Goal: Transaction & Acquisition: Purchase product/service

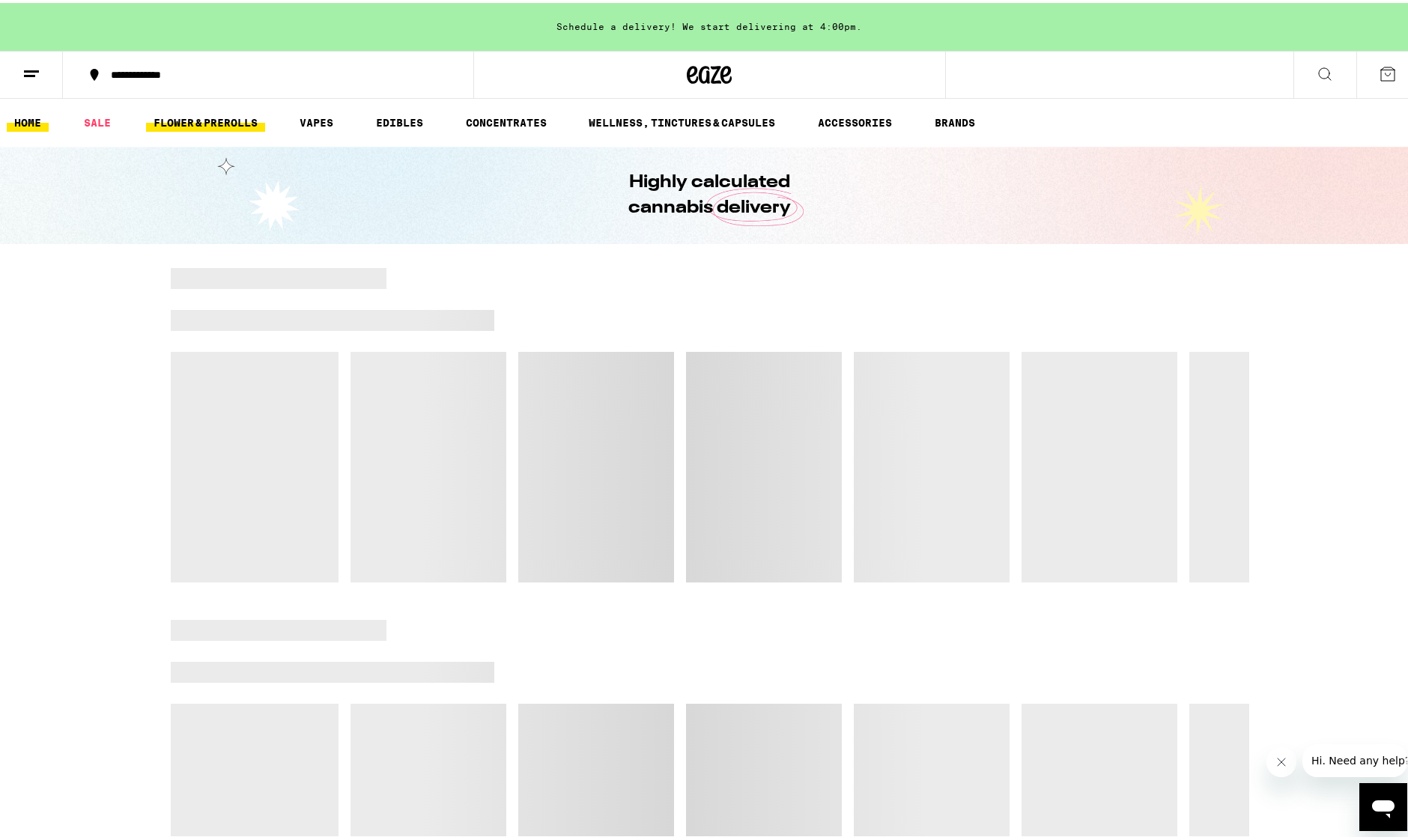
click at [197, 120] on link "FLOWER & PREROLLS" at bounding box center [206, 119] width 119 height 18
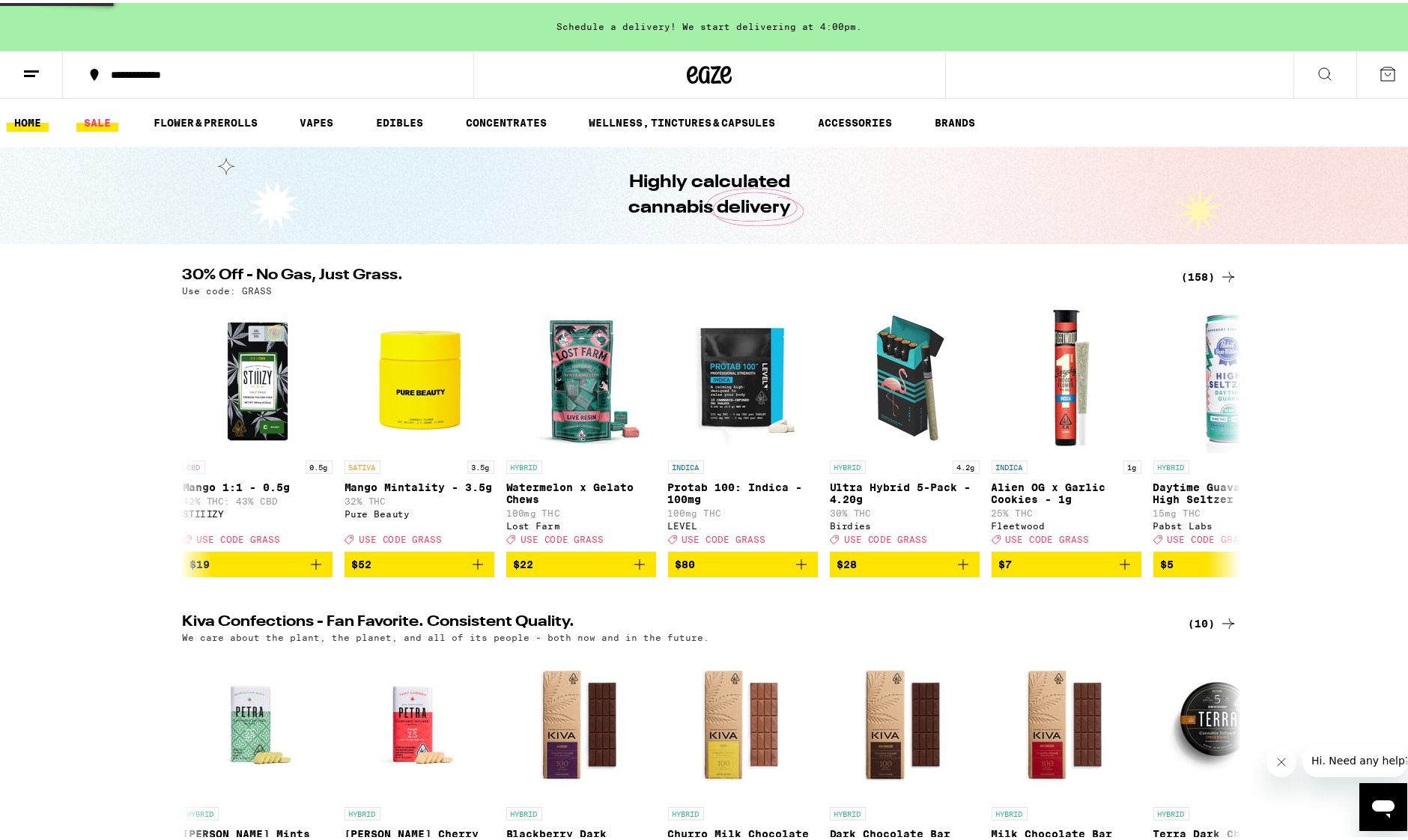
click at [103, 124] on link "SALE" at bounding box center [97, 119] width 42 height 18
click at [104, 124] on link "SALE" at bounding box center [97, 119] width 42 height 18
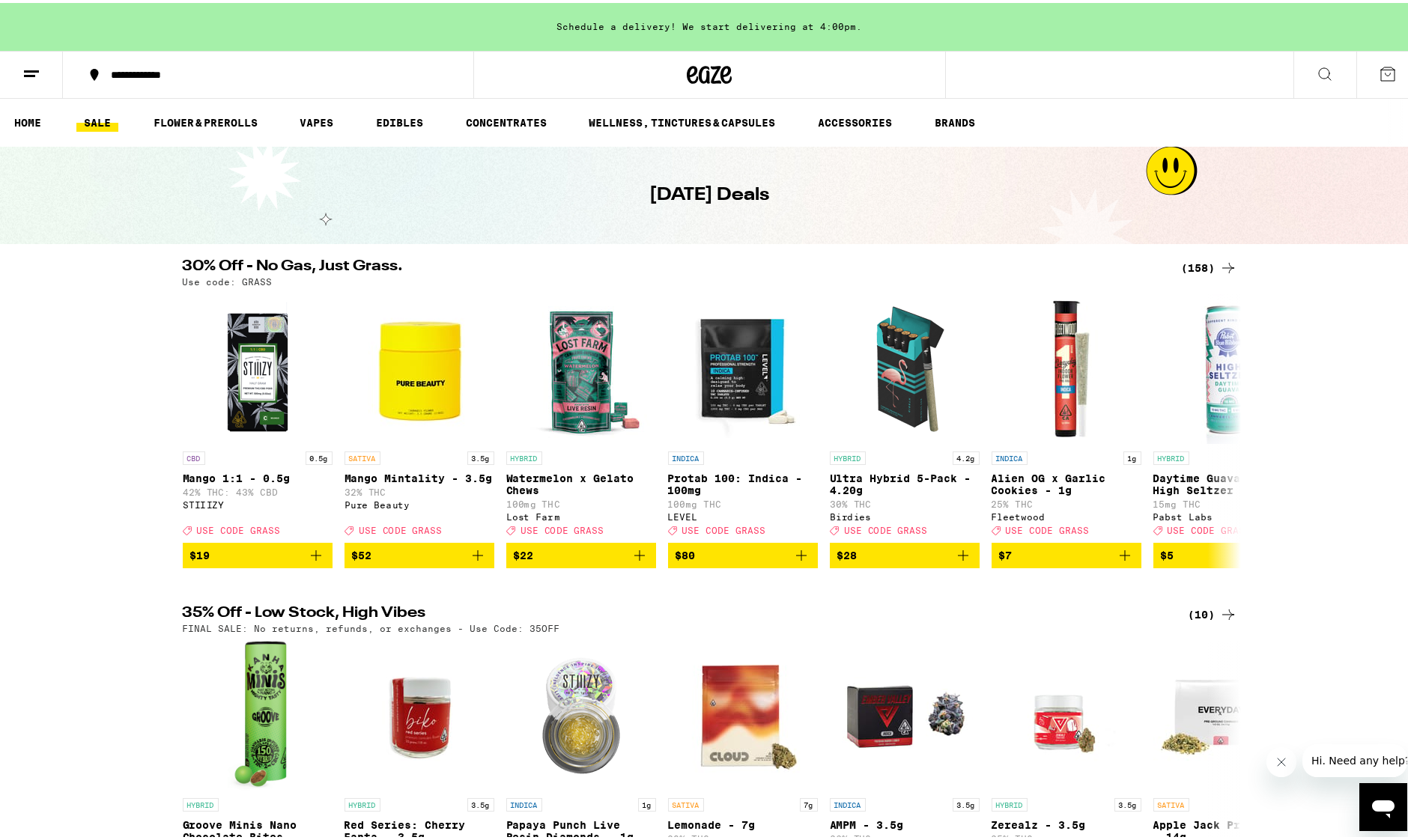
click at [1202, 263] on div "(158)" at bounding box center [1210, 265] width 55 height 18
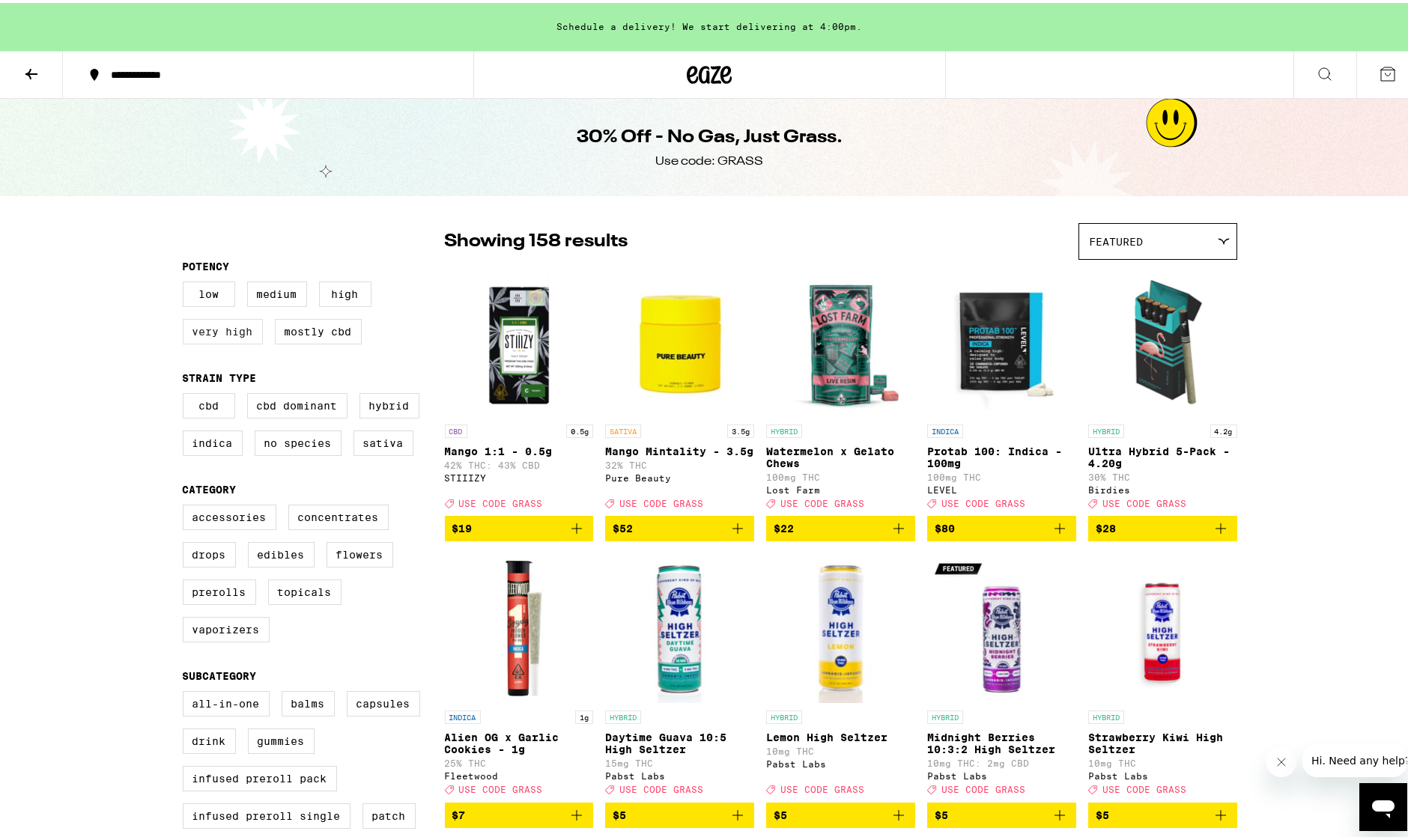
click at [229, 332] on label "Very High" at bounding box center [223, 328] width 80 height 25
click at [187, 282] on input "Very High" at bounding box center [186, 281] width 1 height 1
checkbox input "true"
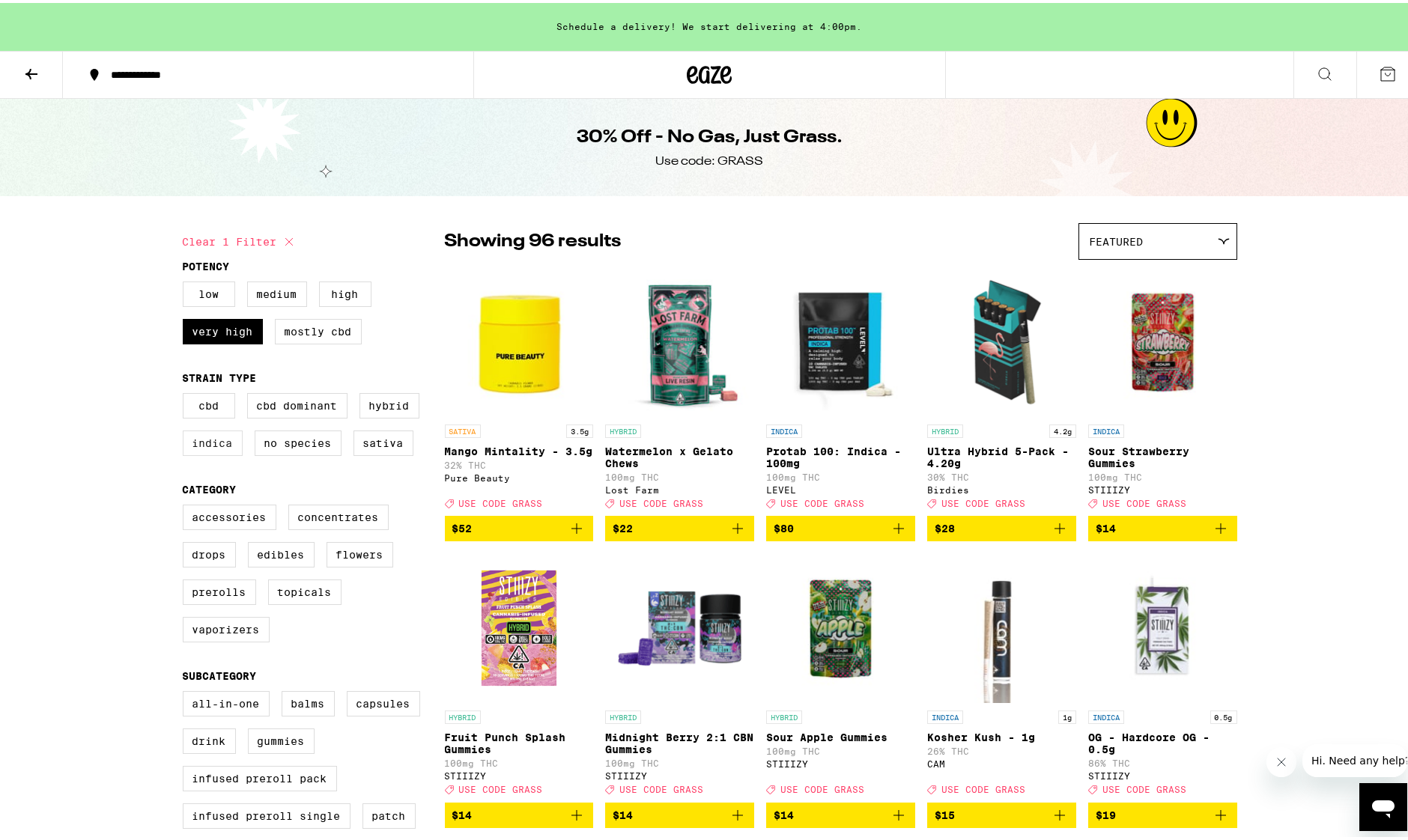
click at [225, 453] on label "Indica" at bounding box center [213, 439] width 60 height 25
click at [187, 393] on input "Indica" at bounding box center [186, 392] width 1 height 1
checkbox input "true"
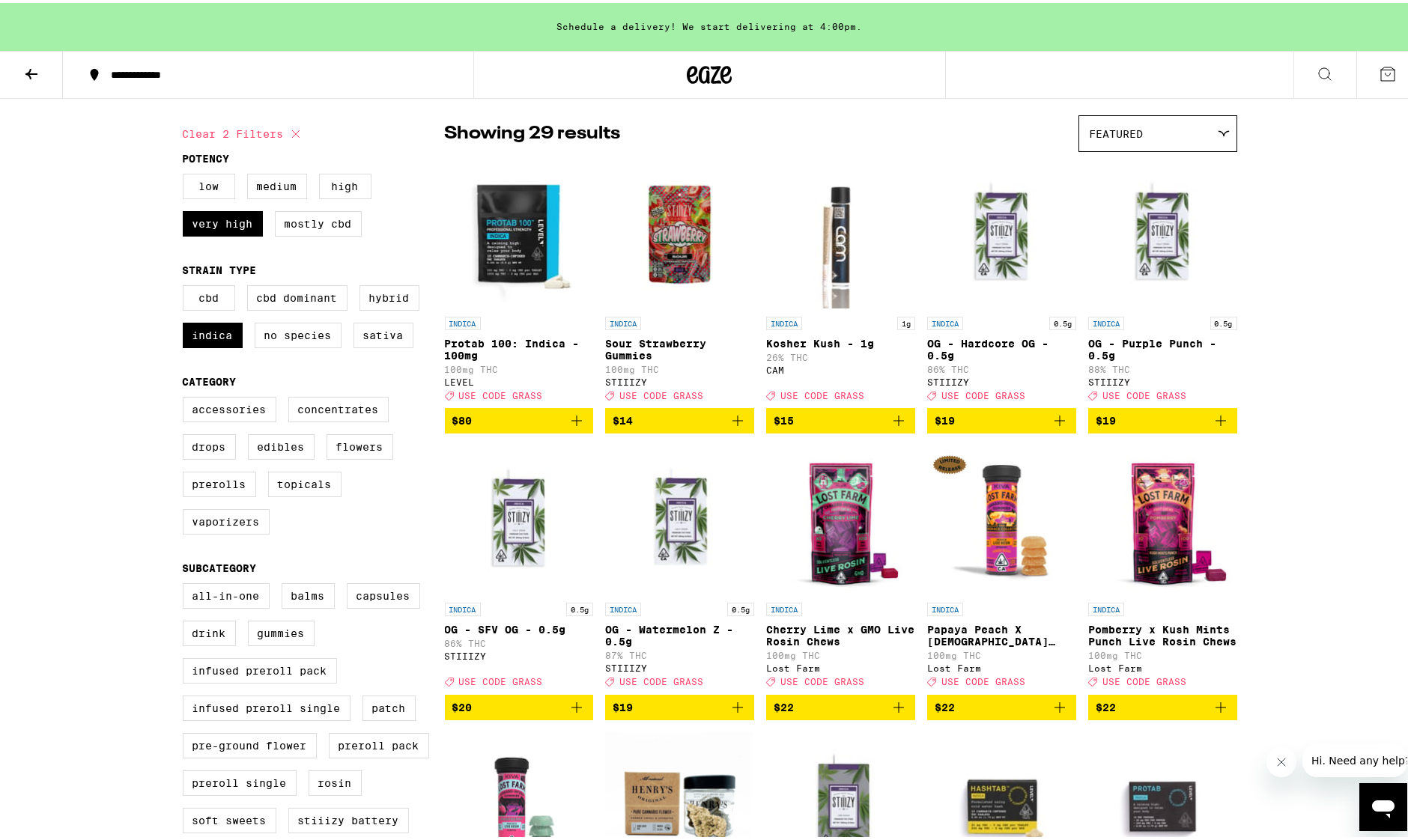
scroll to position [225, 0]
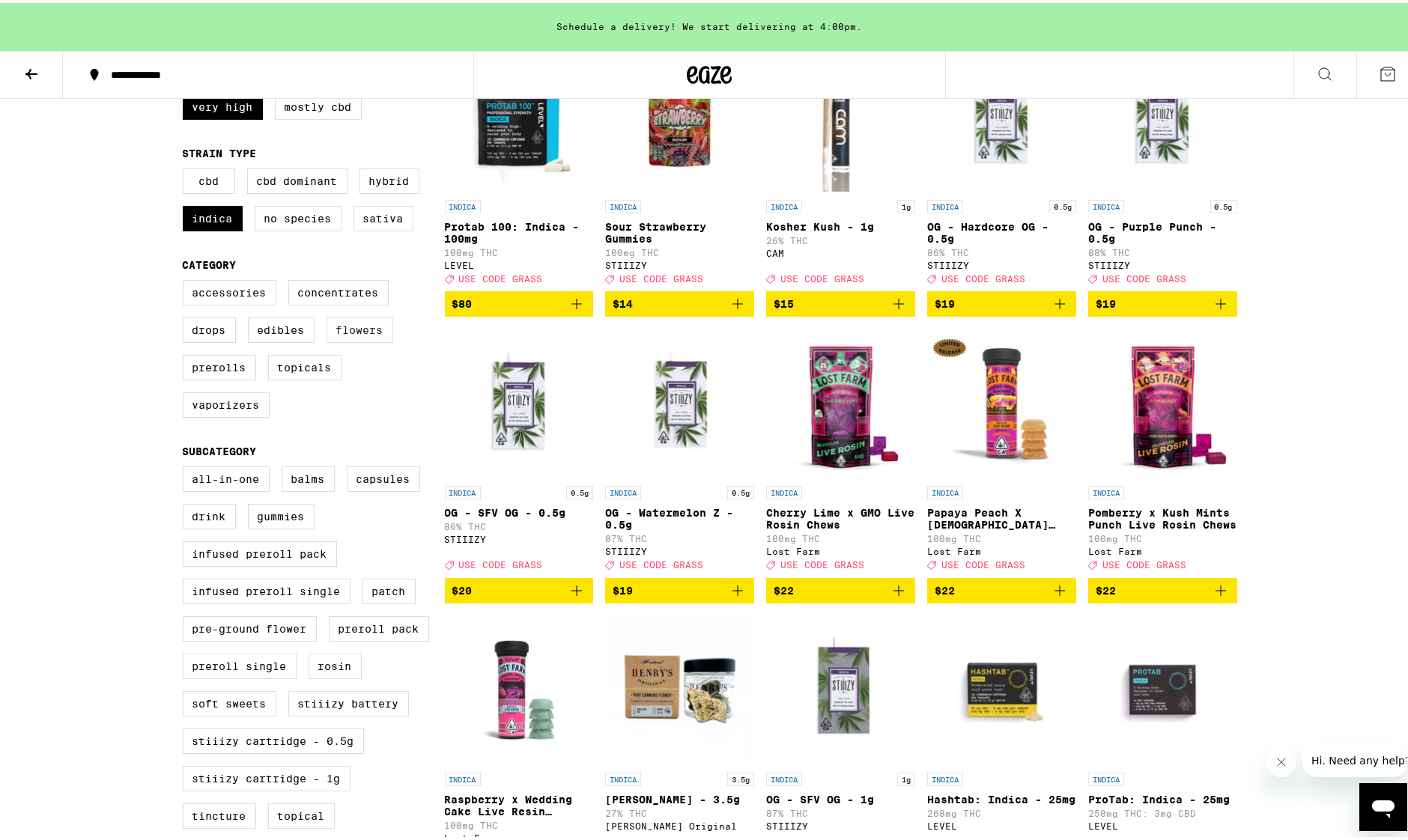
click at [351, 340] on label "Flowers" at bounding box center [360, 327] width 67 height 25
click at [187, 280] on input "Flowers" at bounding box center [186, 279] width 1 height 1
checkbox input "true"
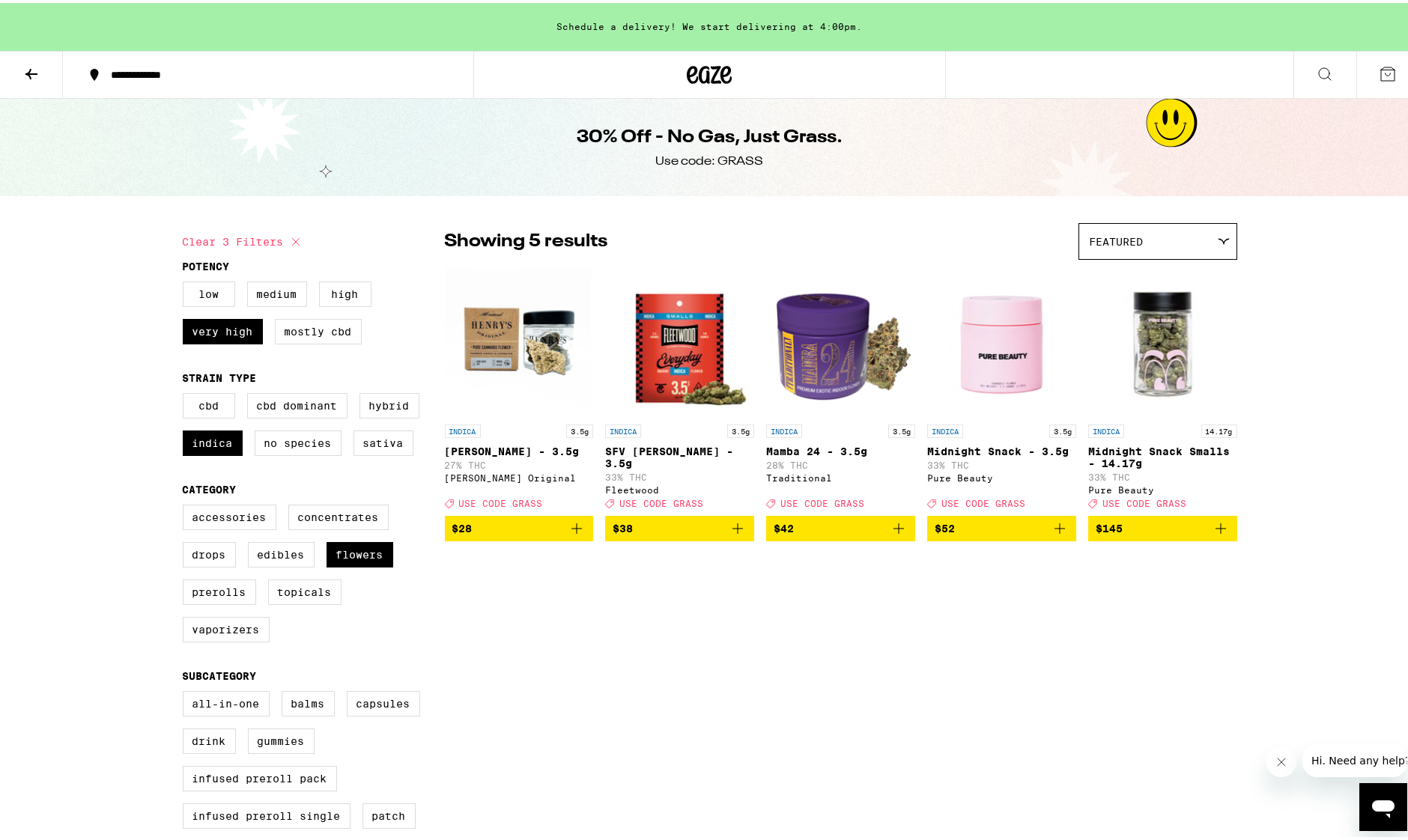
click at [29, 70] on icon at bounding box center [31, 71] width 12 height 11
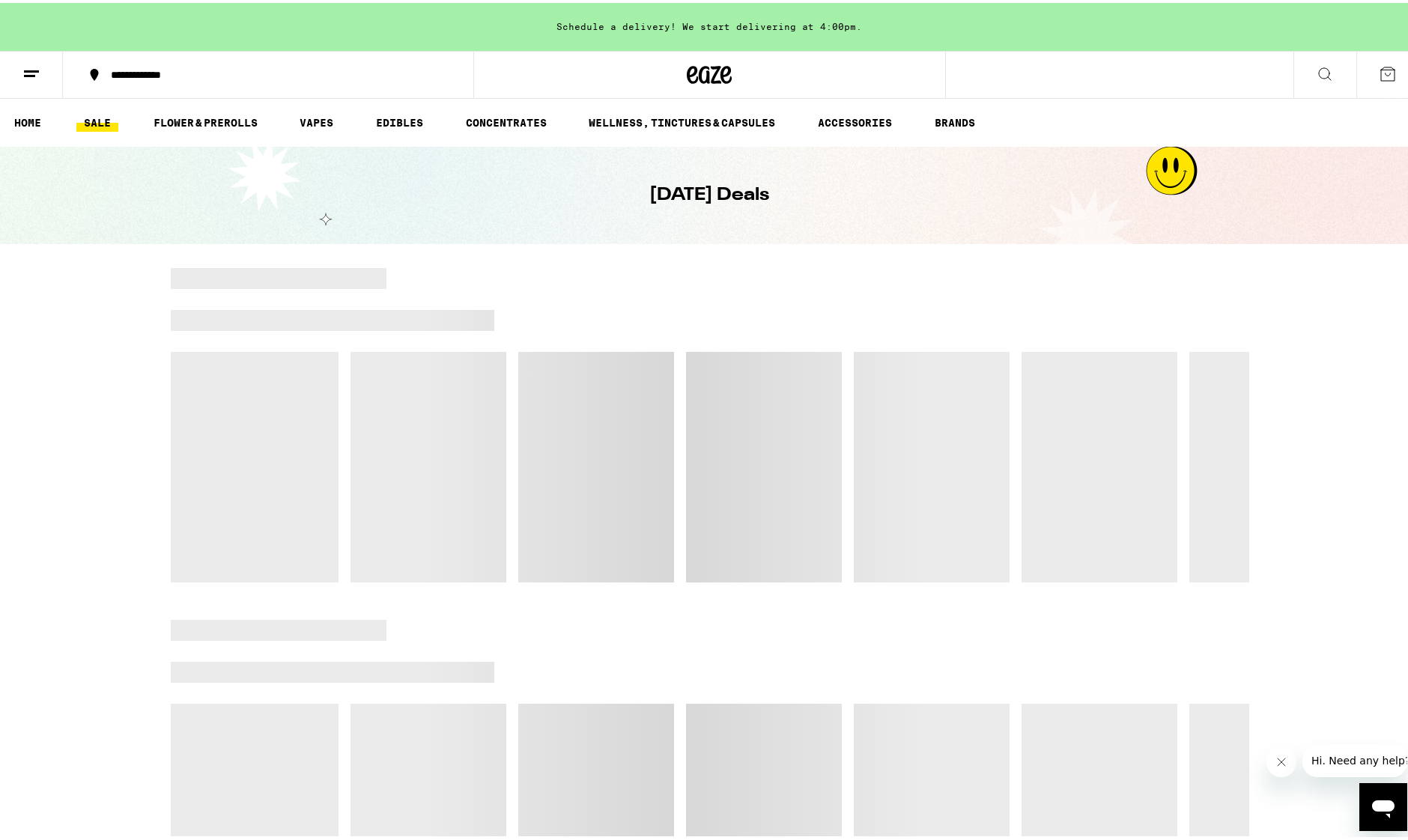
click at [668, 57] on div at bounding box center [710, 71] width 474 height 48
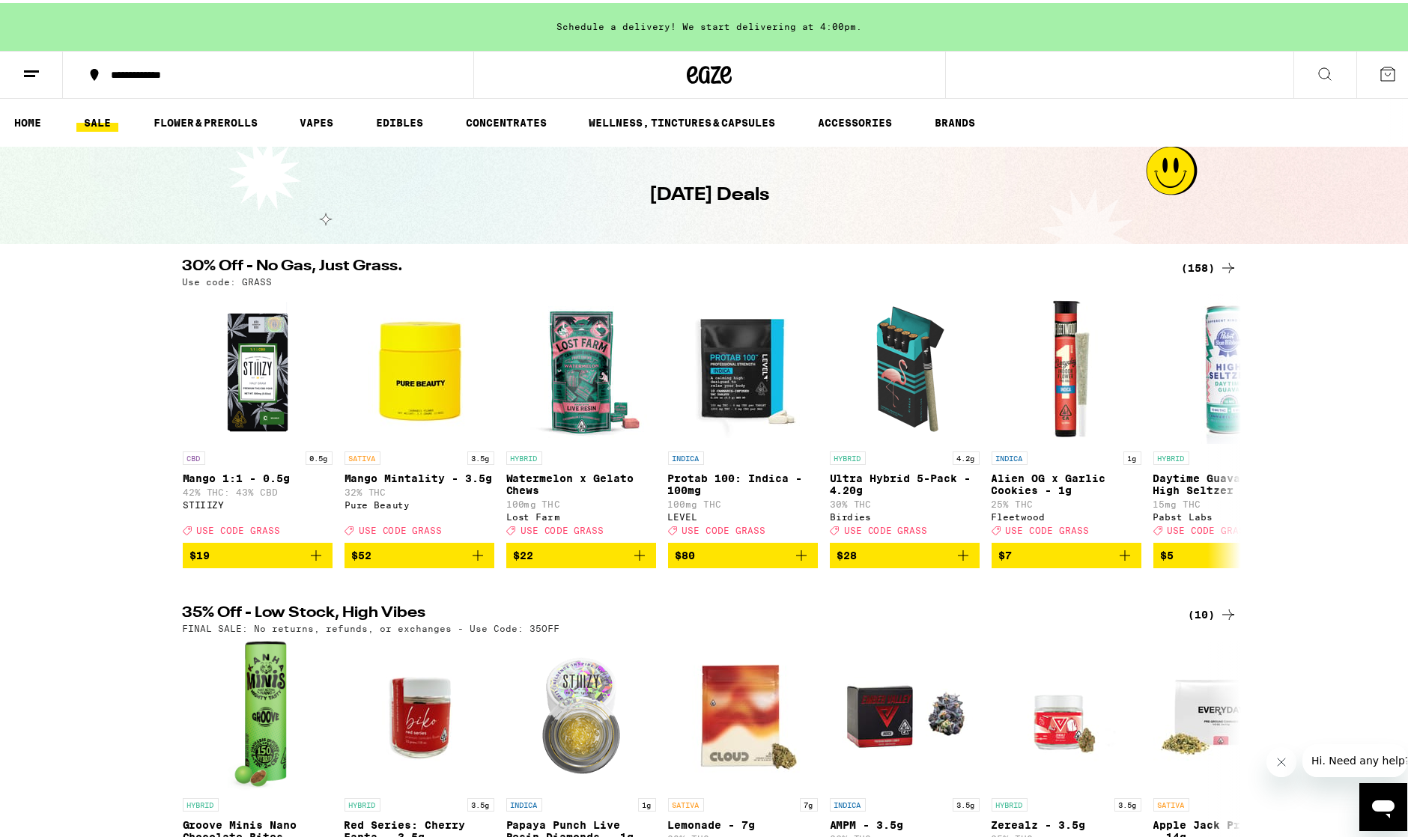
click at [708, 64] on icon at bounding box center [710, 71] width 23 height 18
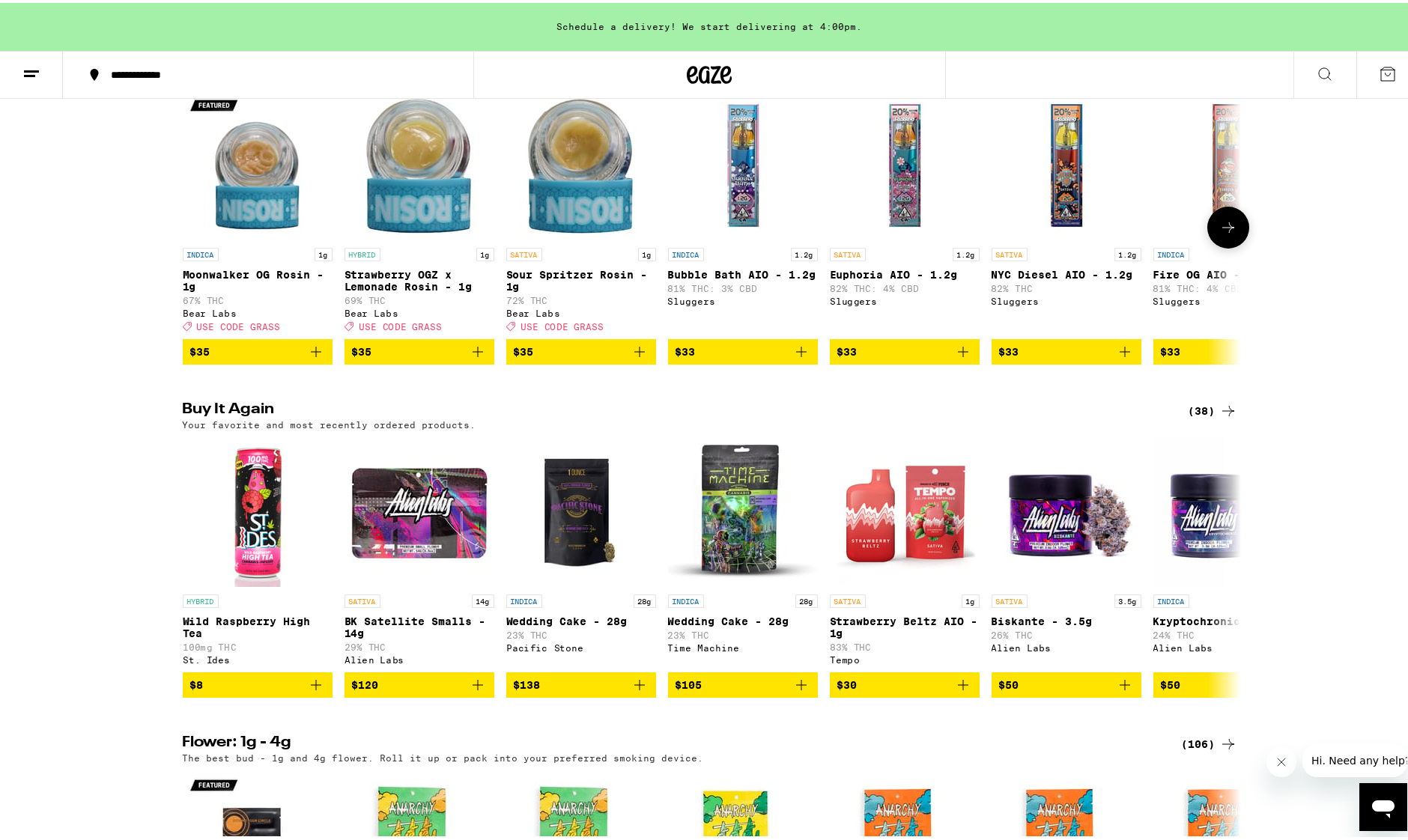
scroll to position [1273, 0]
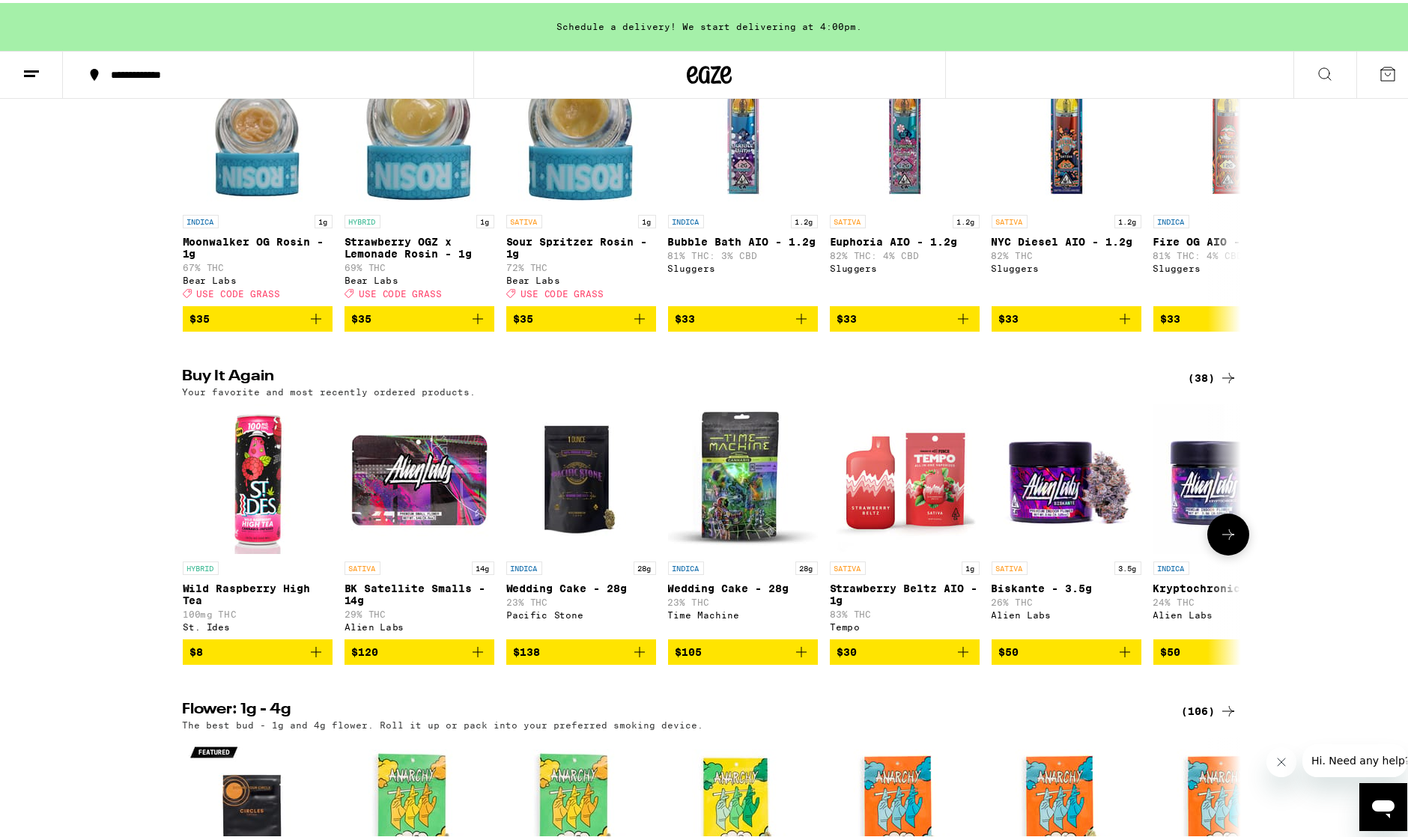
click at [752, 658] on span "$105" at bounding box center [743, 649] width 135 height 18
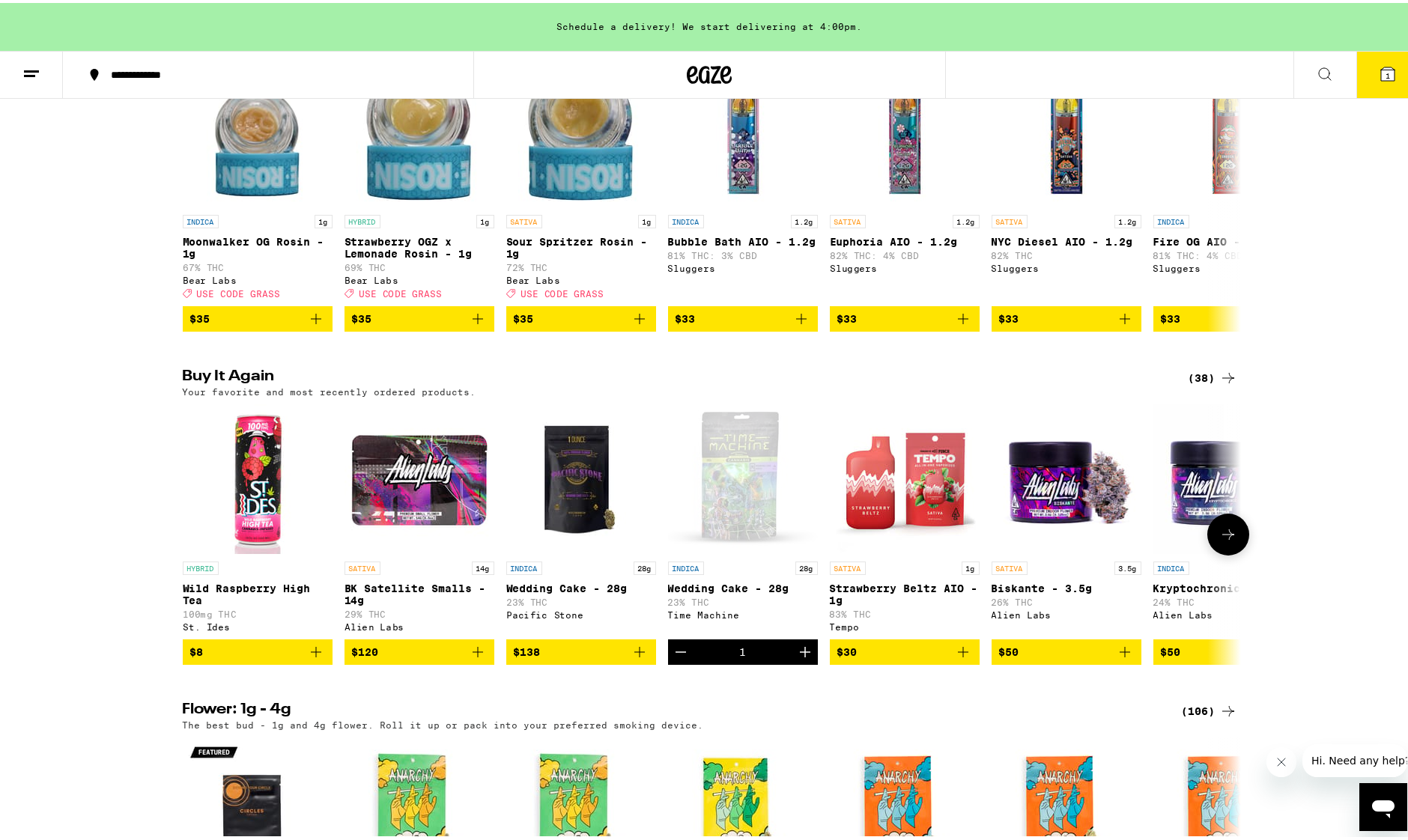
click at [308, 658] on icon "Add to bag" at bounding box center [316, 649] width 18 height 18
click at [313, 658] on icon "Increment" at bounding box center [320, 649] width 18 height 18
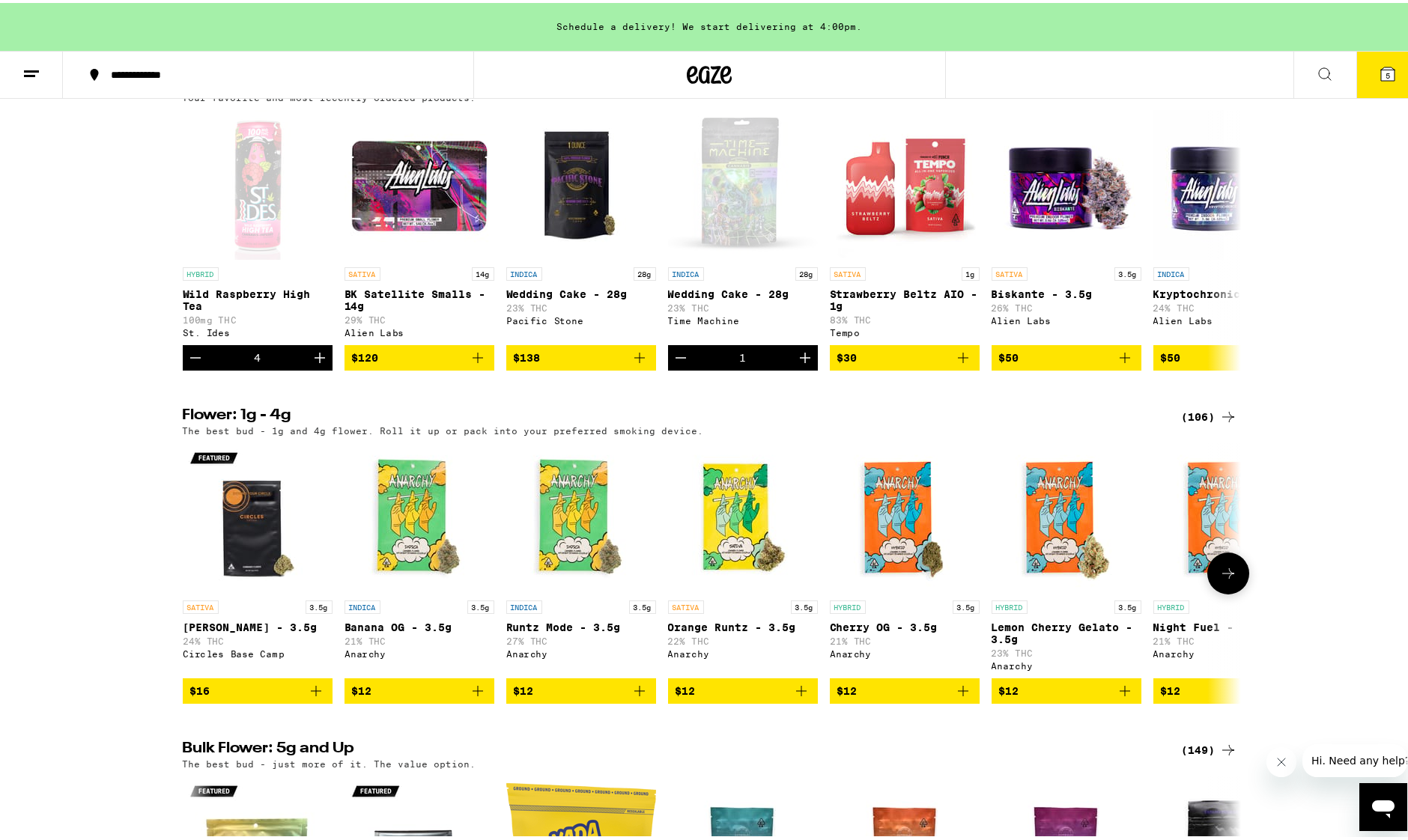
scroll to position [1573, 0]
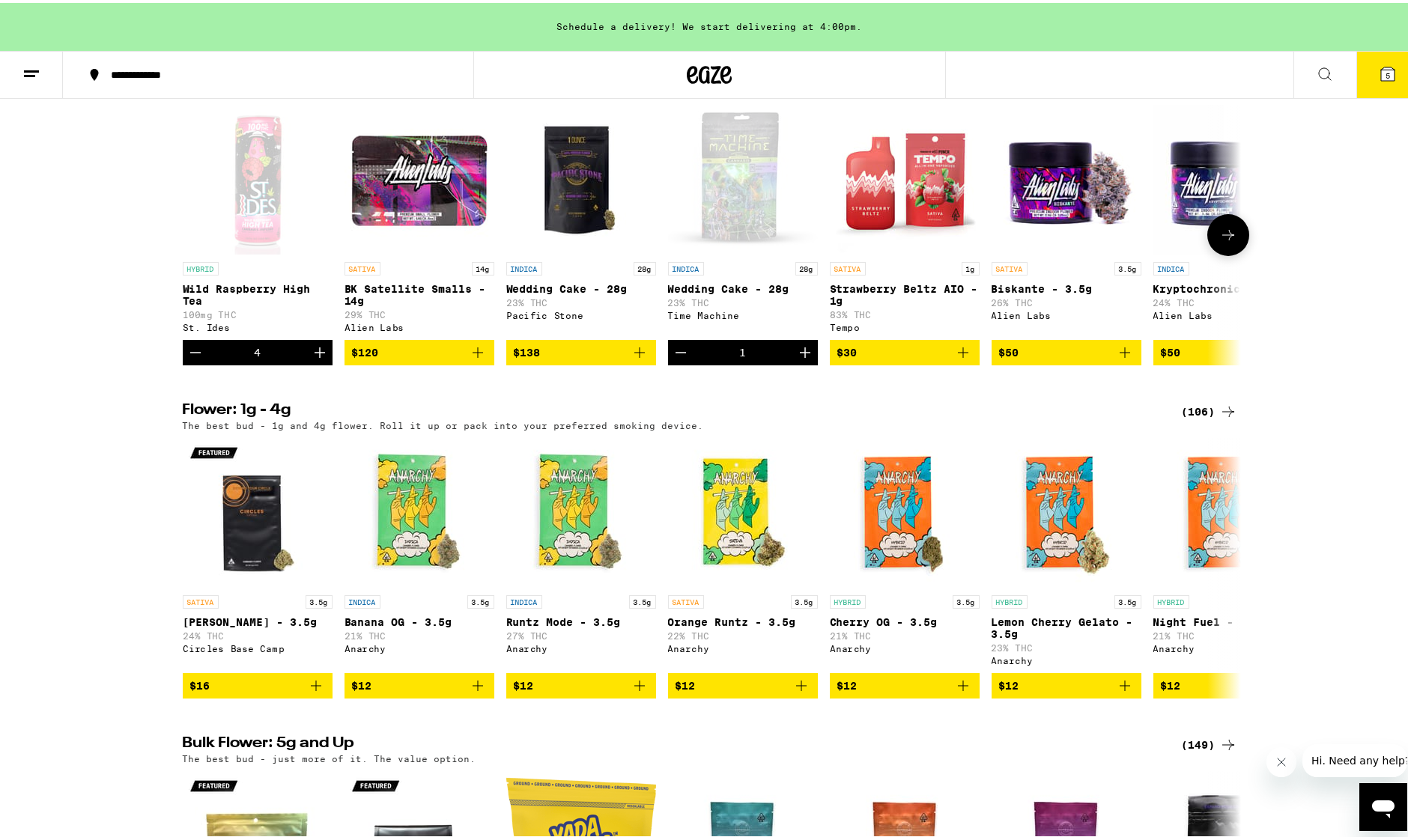
click at [193, 359] on icon "Decrement" at bounding box center [196, 349] width 18 height 18
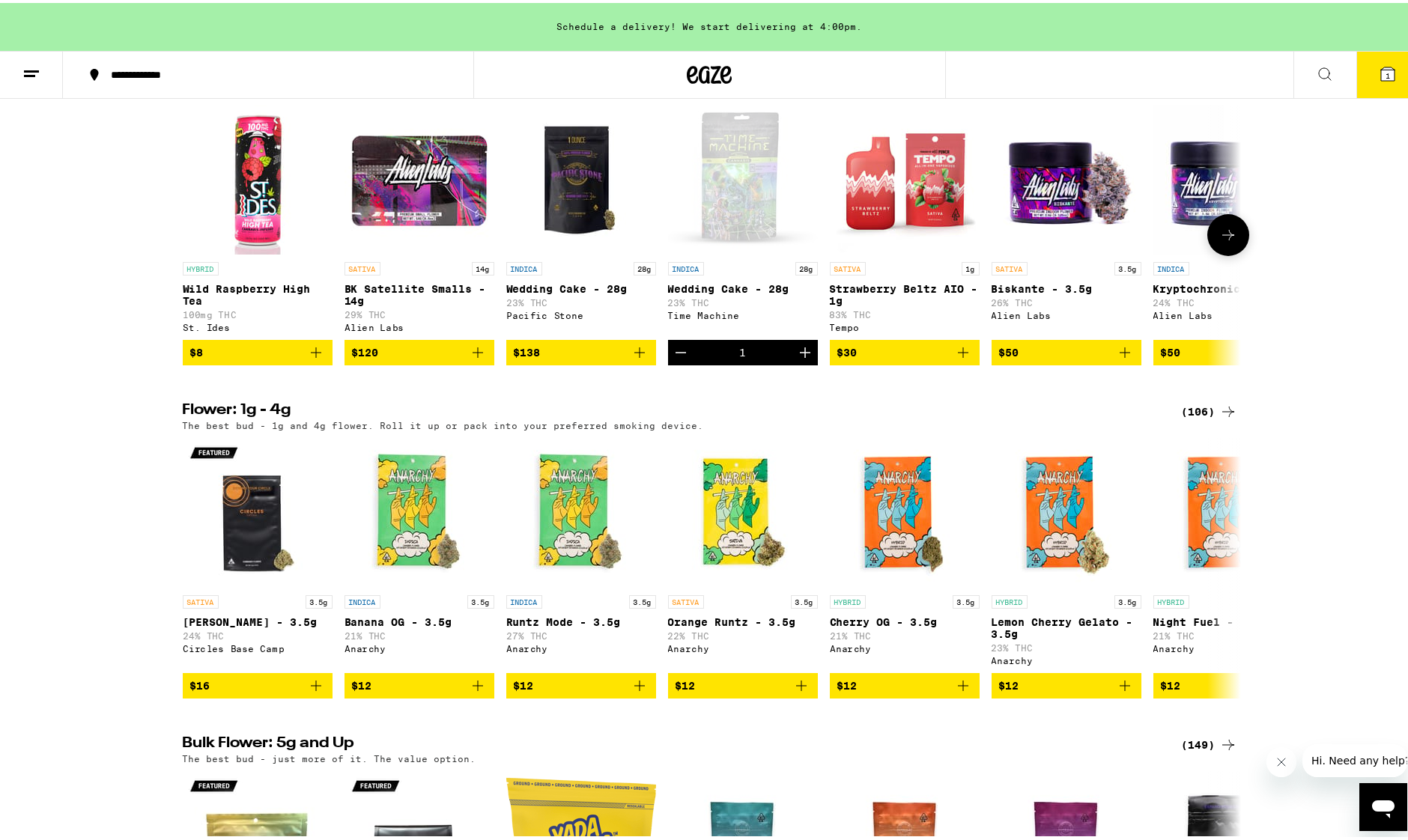
click at [193, 356] on span "$8" at bounding box center [197, 349] width 14 height 12
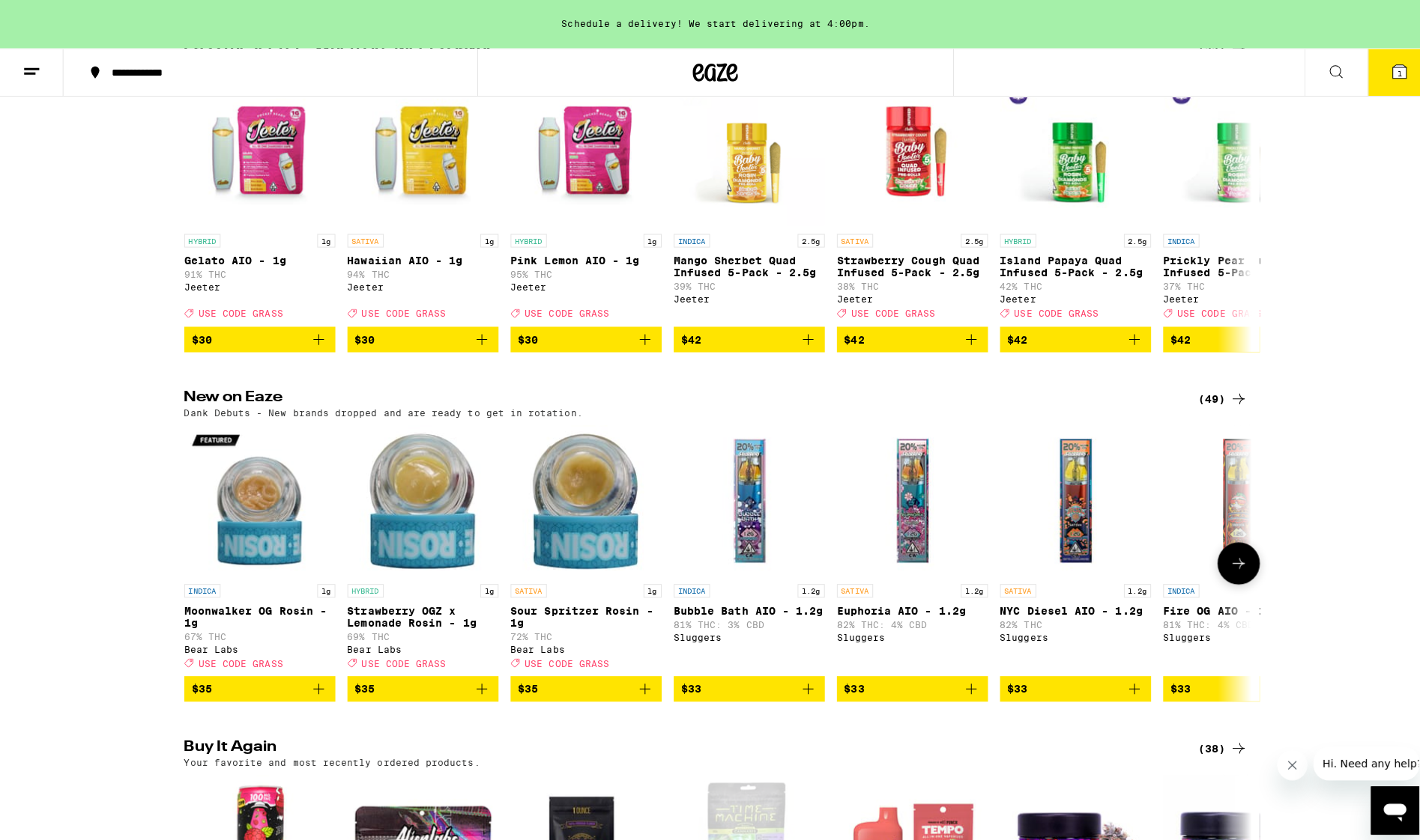
scroll to position [898, 0]
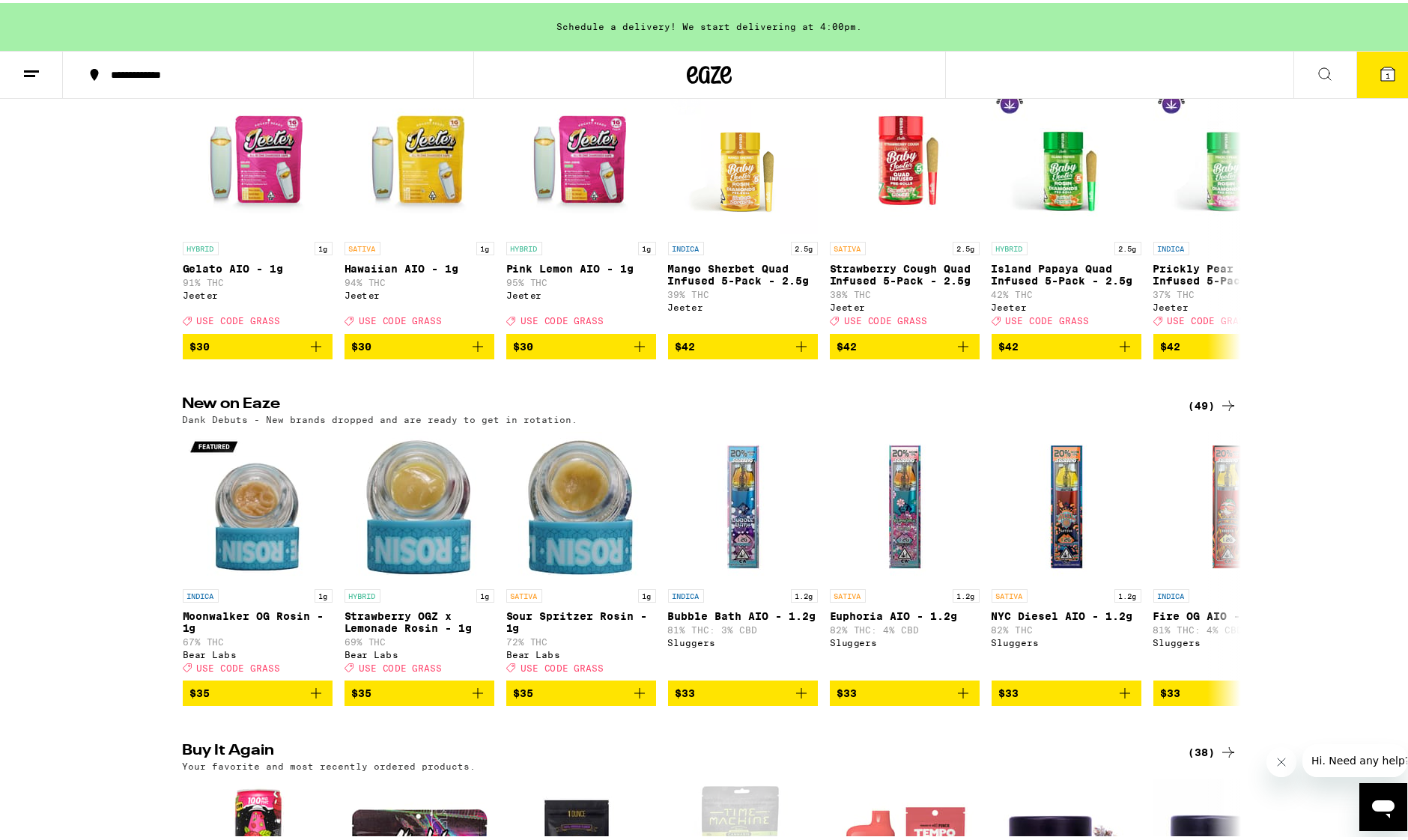
click at [1364, 72] on button "1" at bounding box center [1387, 71] width 63 height 46
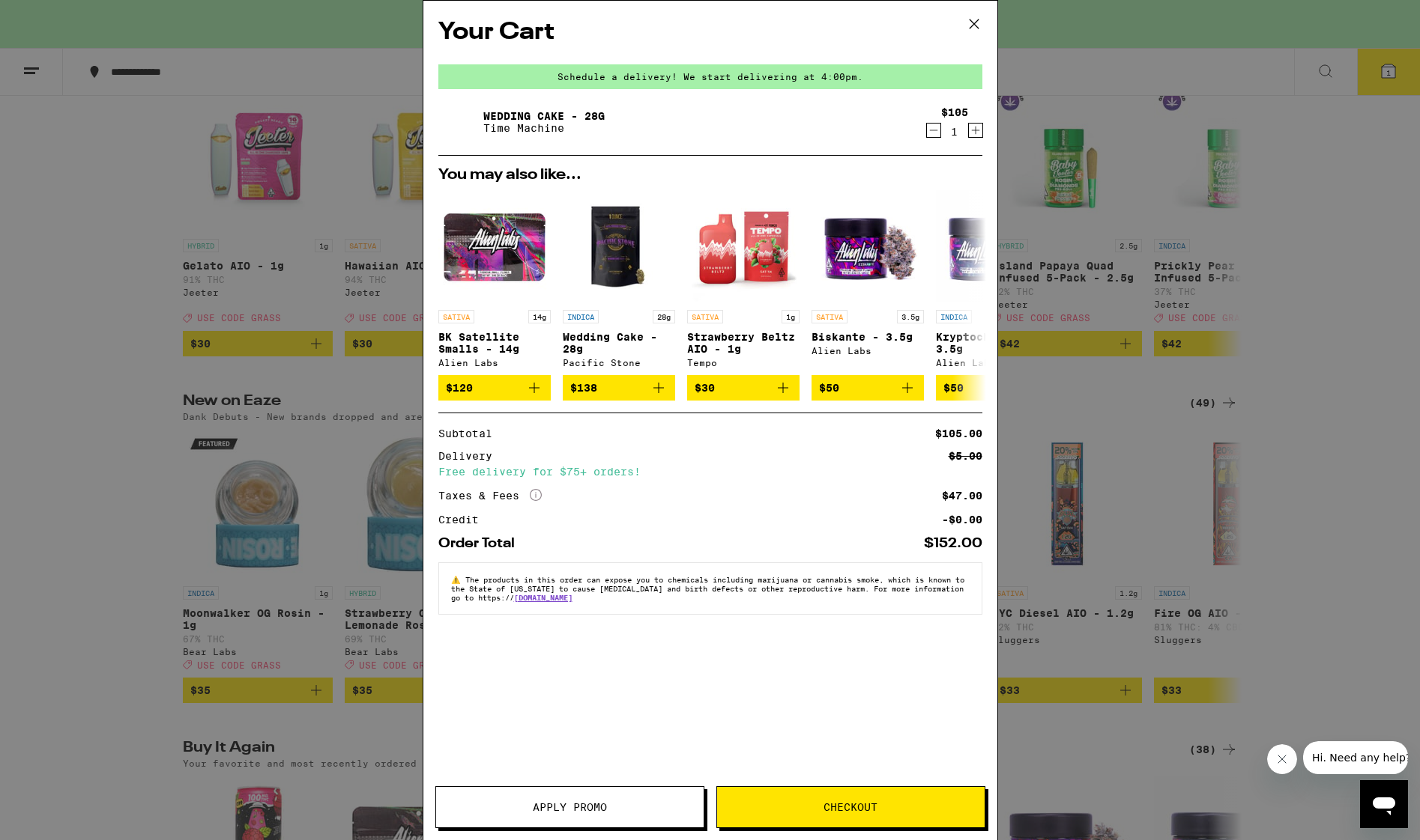
click at [825, 797] on button "Checkout" at bounding box center [850, 808] width 269 height 42
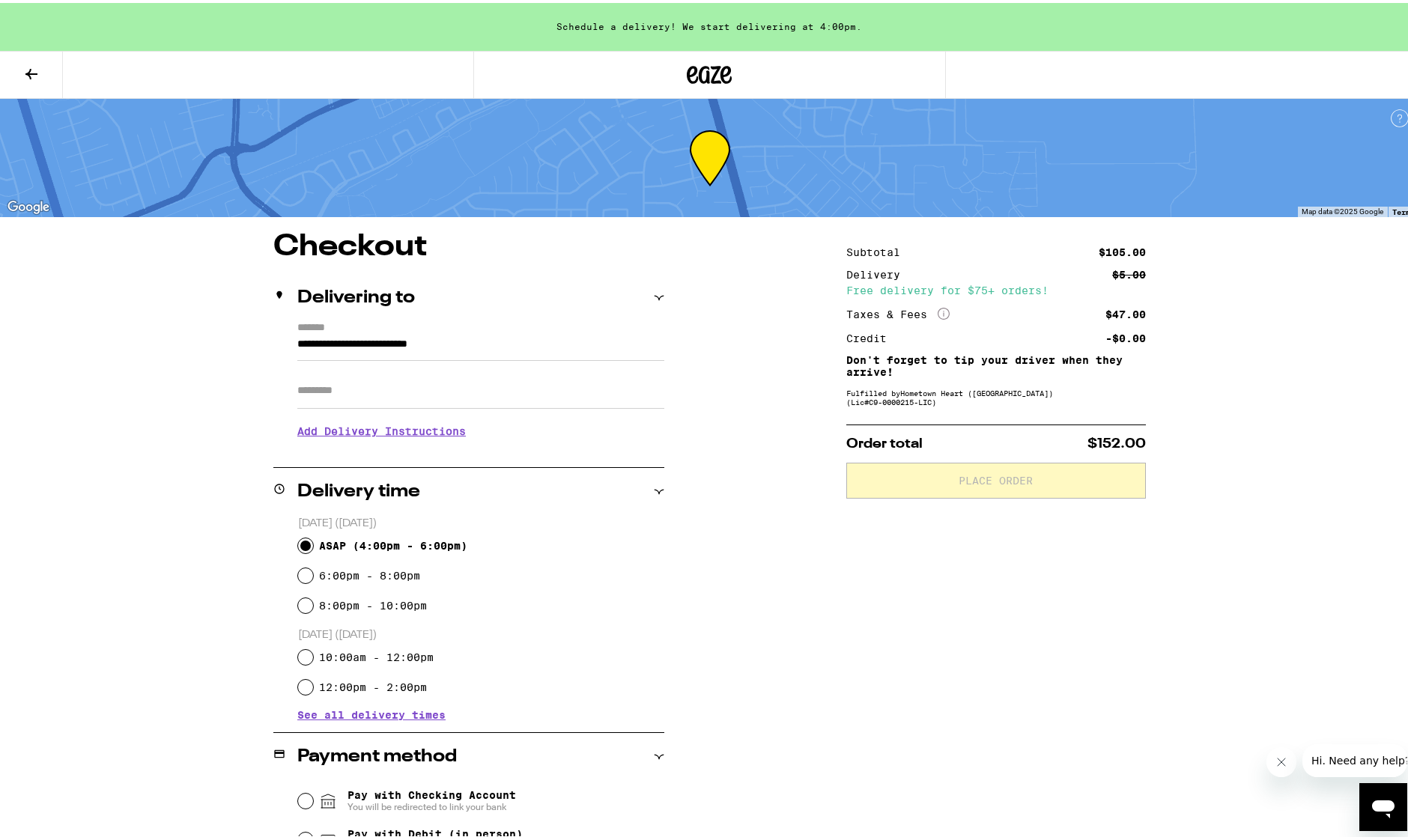
click at [306, 541] on input "ASAP ( 4:00pm - 6:00pm )" at bounding box center [305, 543] width 15 height 15
radio input "true"
click at [372, 401] on input "Apt/Suite" at bounding box center [481, 388] width 367 height 36
type input "***"
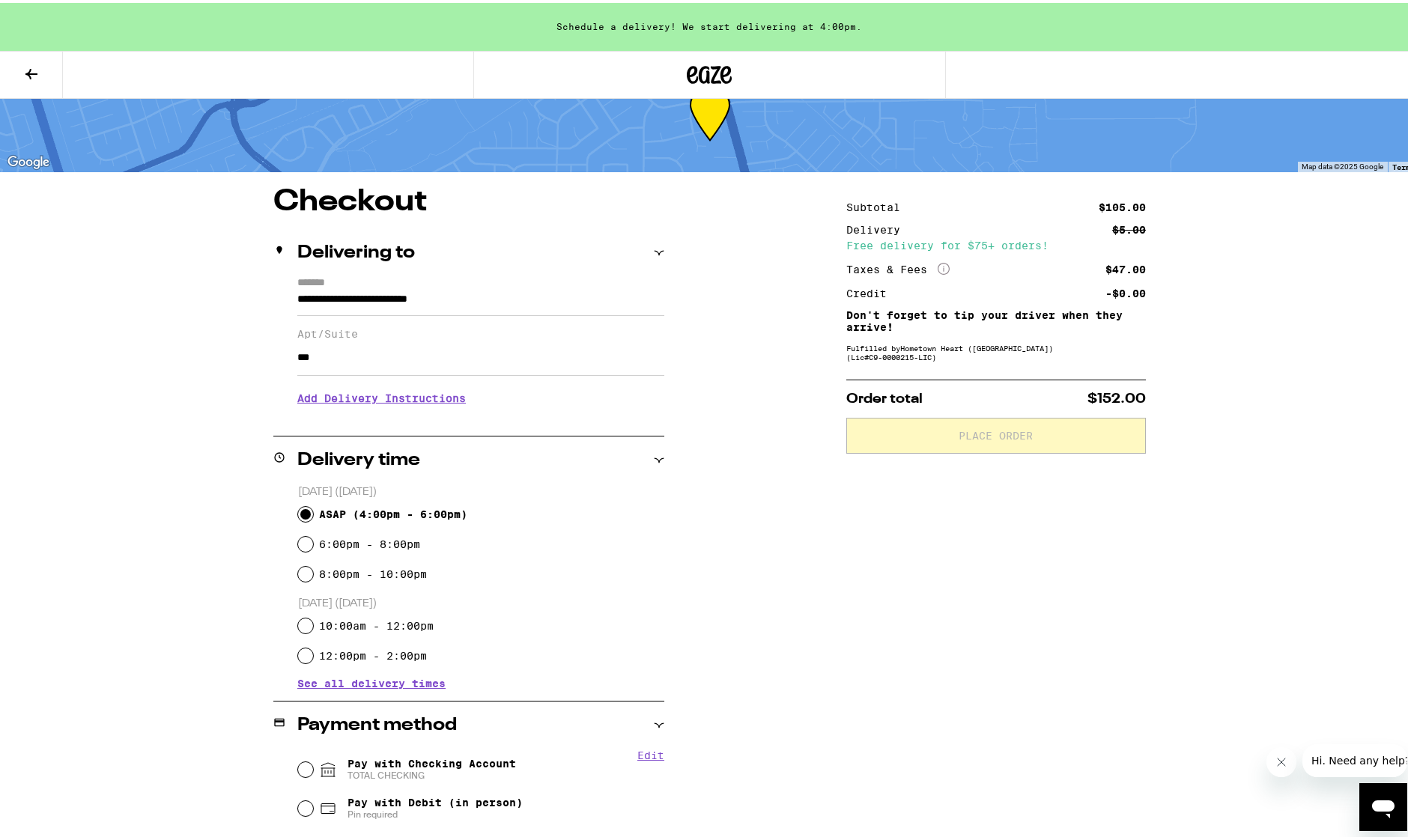
scroll to position [181, 0]
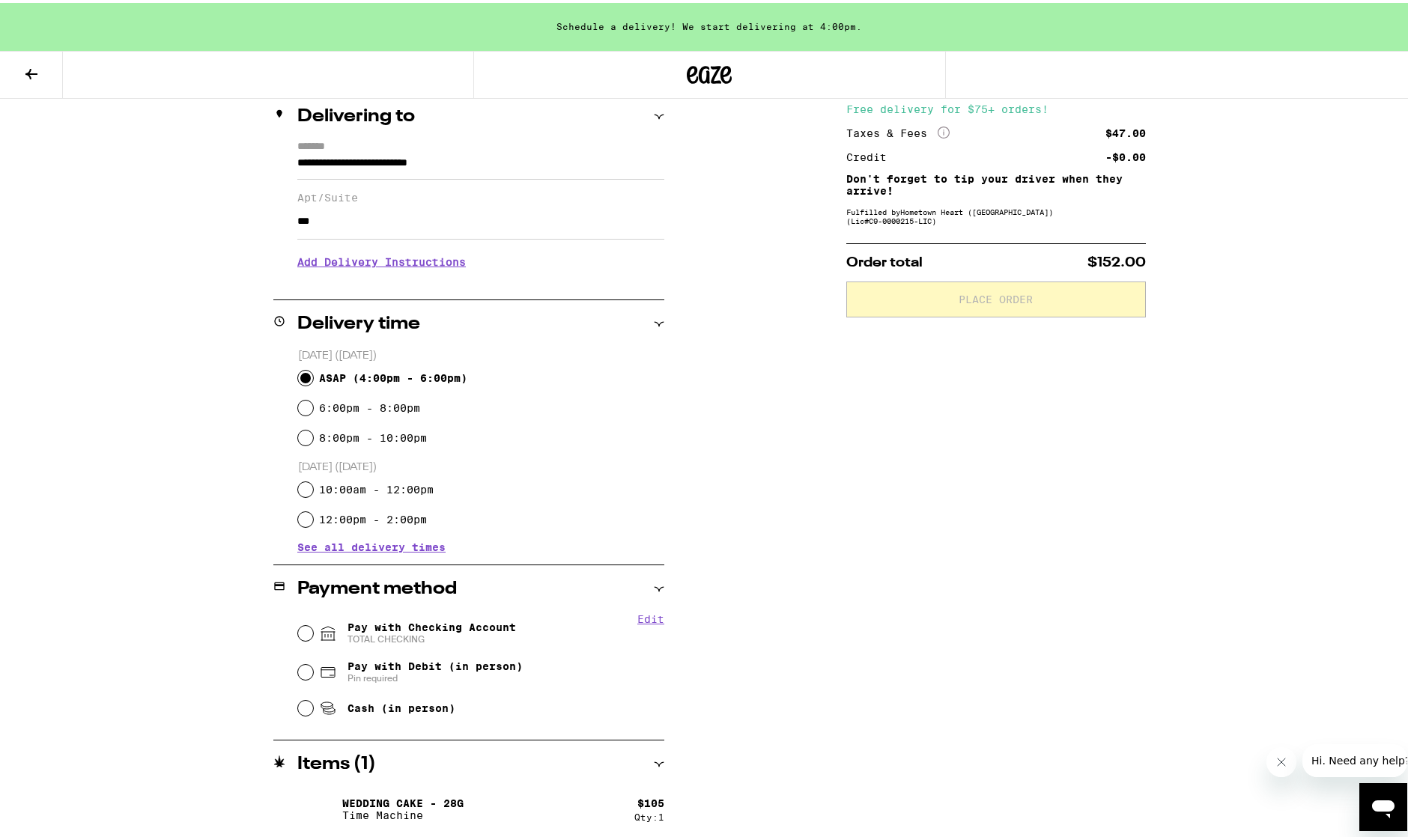
click at [418, 630] on span "Pay with Checking Account TOTAL CHECKING" at bounding box center [431, 630] width 168 height 24
click at [313, 630] on input "Pay with Checking Account TOTAL CHECKING" at bounding box center [305, 630] width 15 height 15
radio input "true"
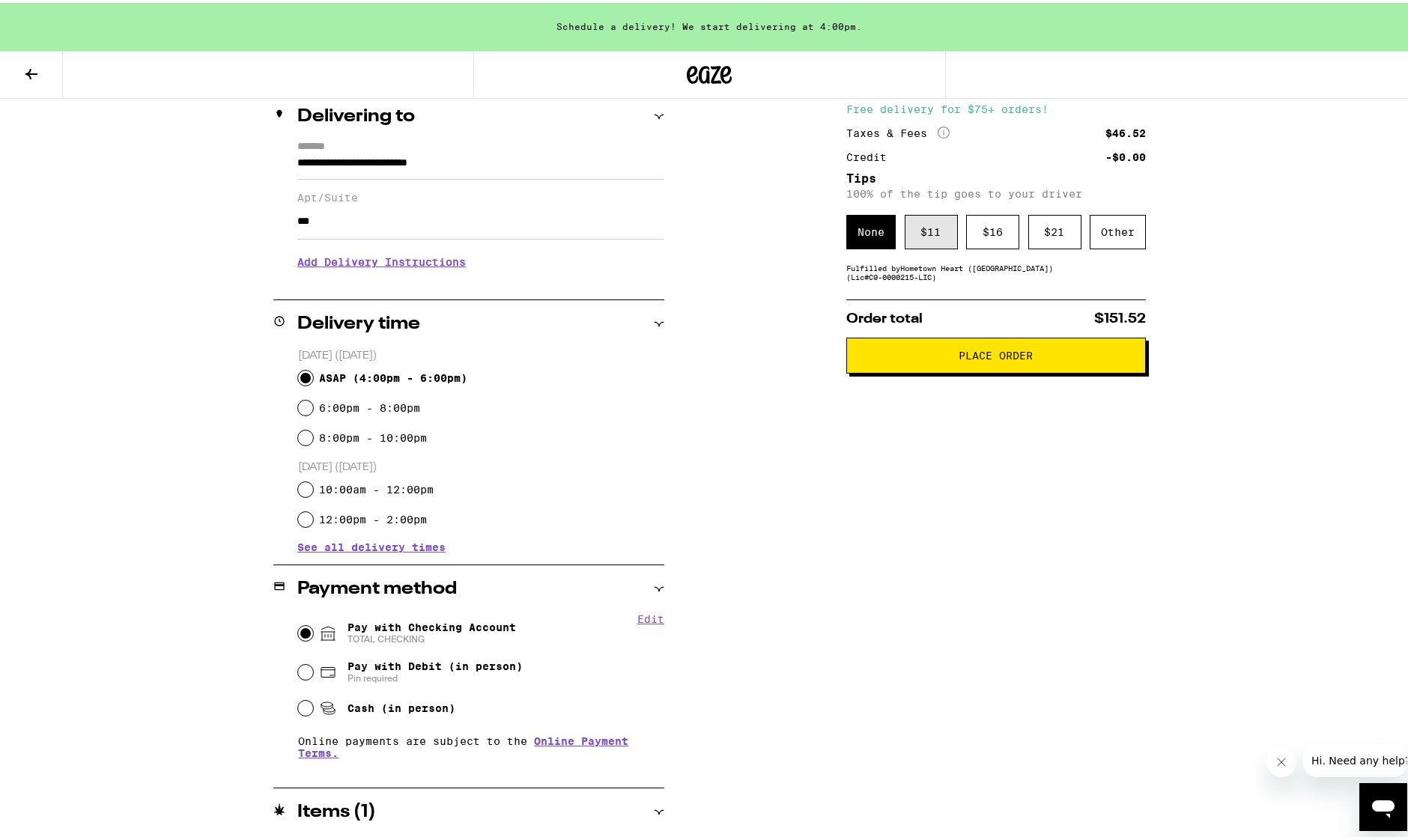
click at [923, 243] on div "$ 11" at bounding box center [930, 229] width 53 height 34
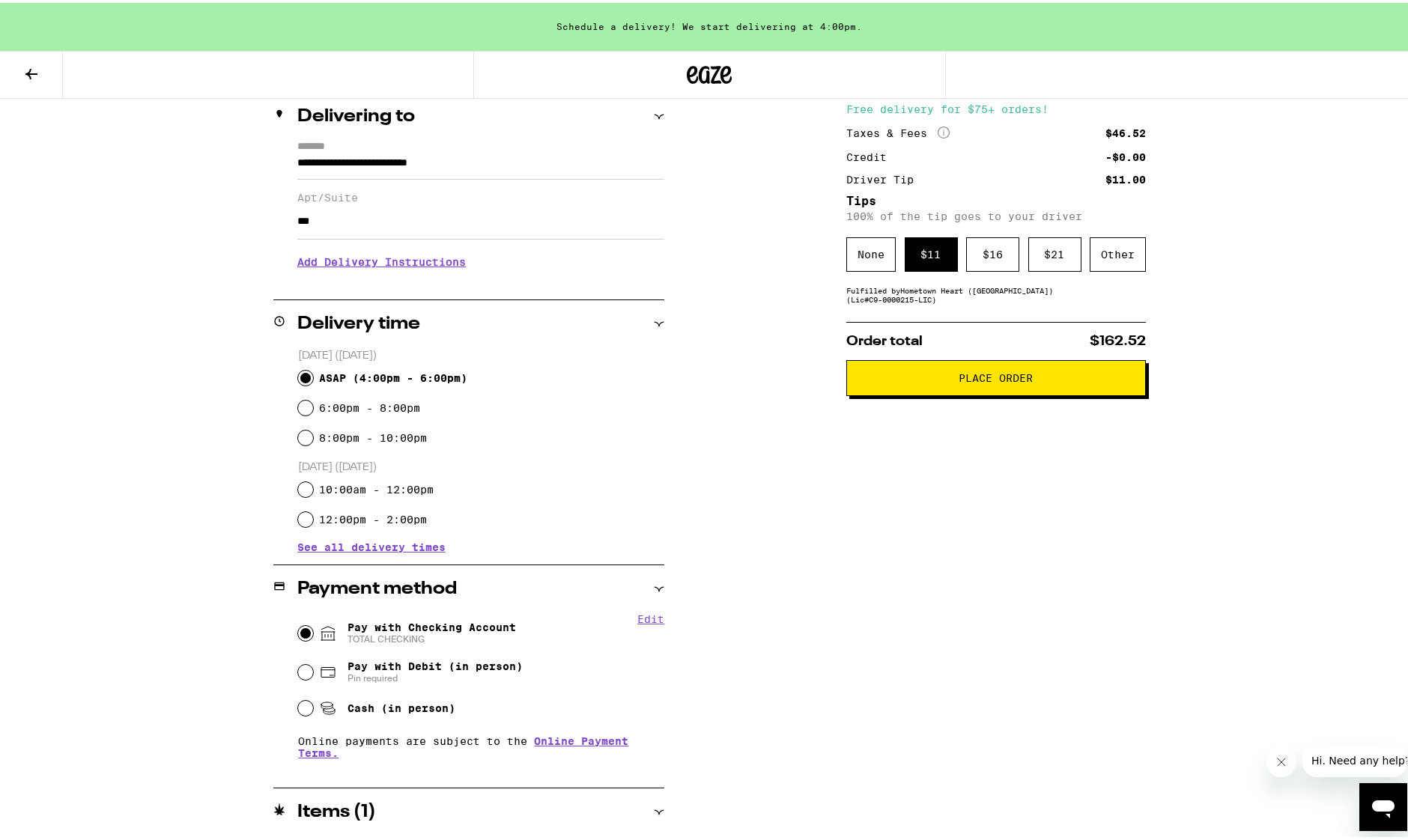
click at [319, 661] on span "Pay with Debit (in person) Pin required" at bounding box center [421, 669] width 204 height 24
click at [313, 662] on input "Pay with Debit (in person) Pin required" at bounding box center [305, 669] width 15 height 15
radio input "true"
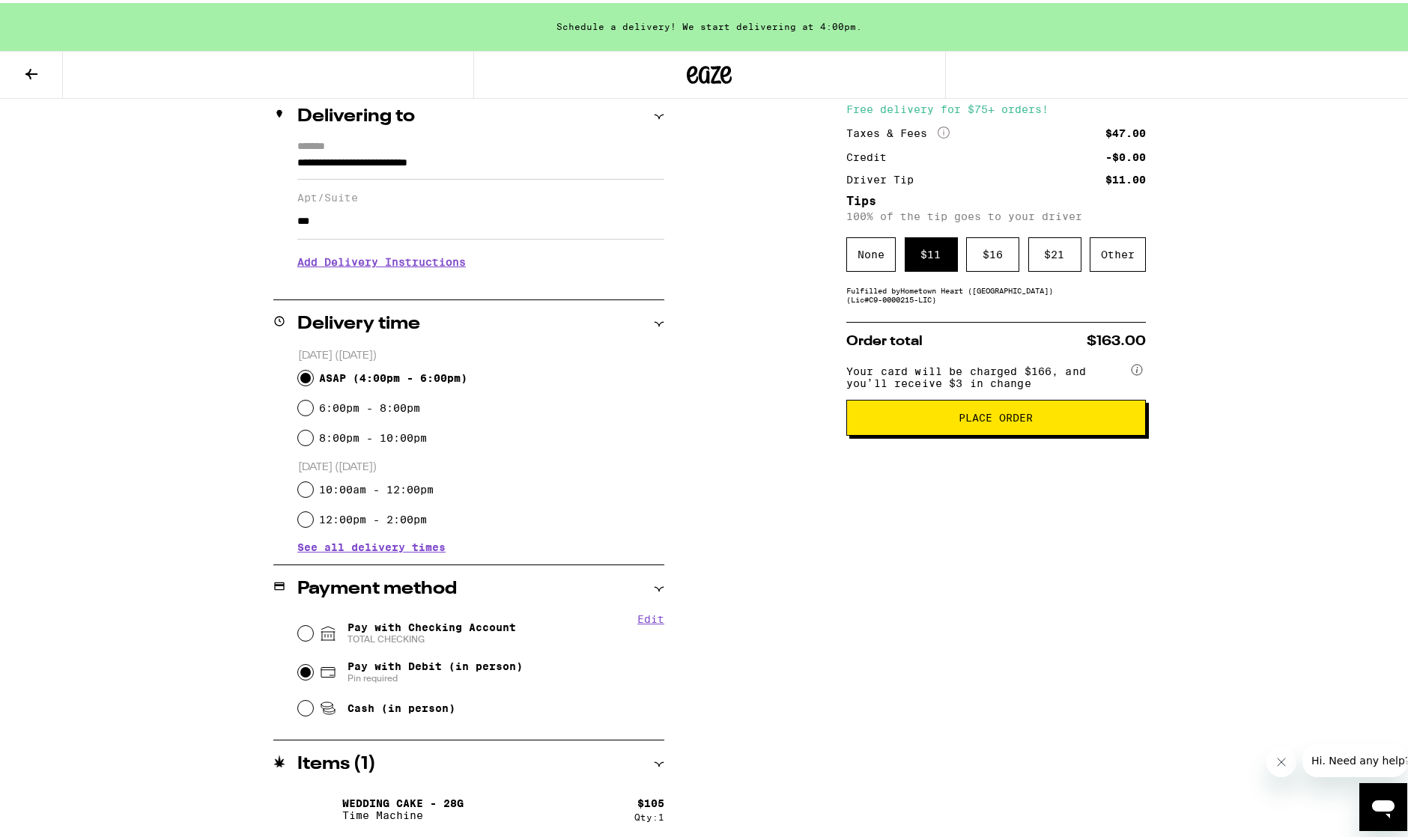
click at [890, 420] on span "Place Order" at bounding box center [995, 414] width 274 height 11
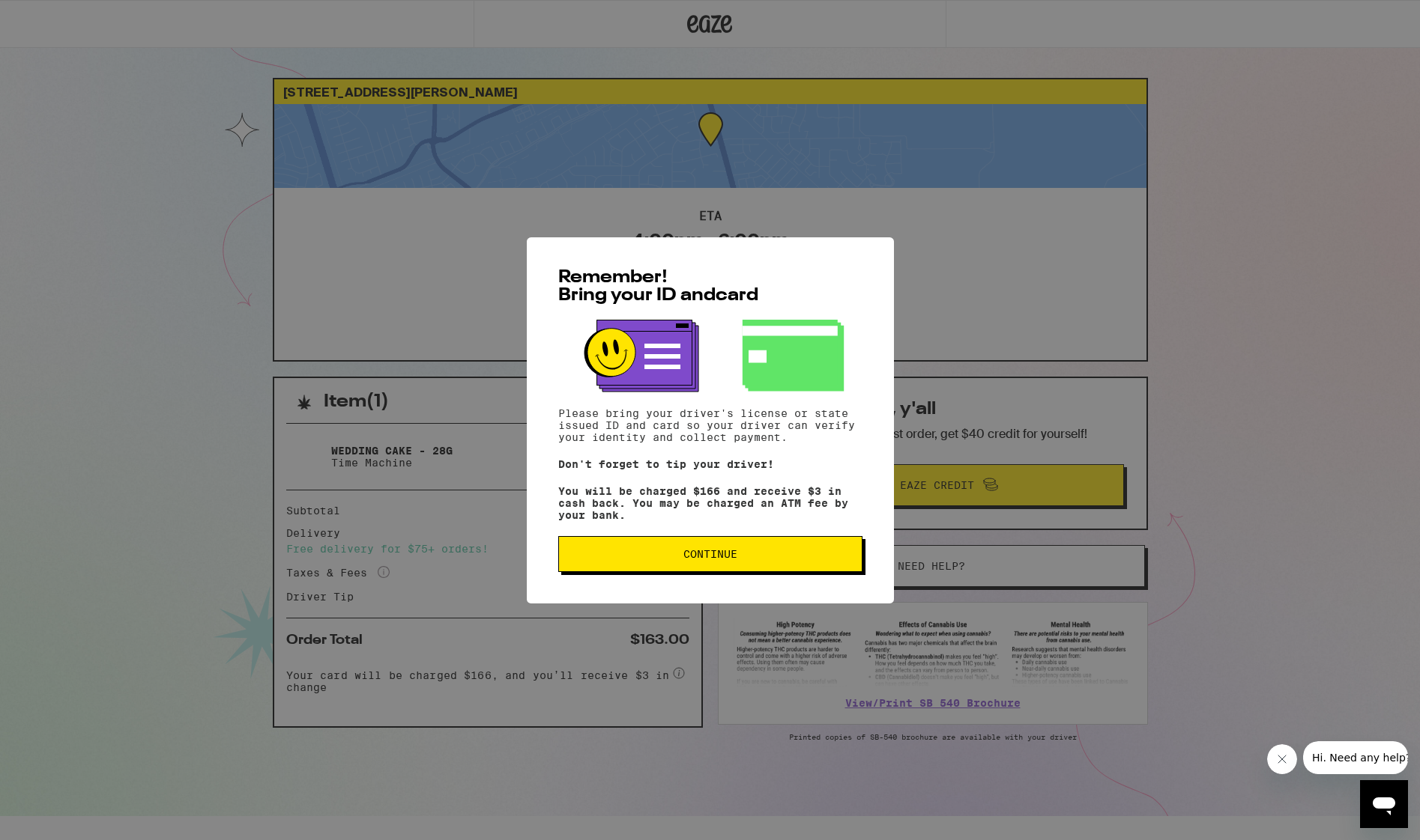
click at [691, 560] on span "Continue" at bounding box center [710, 554] width 54 height 11
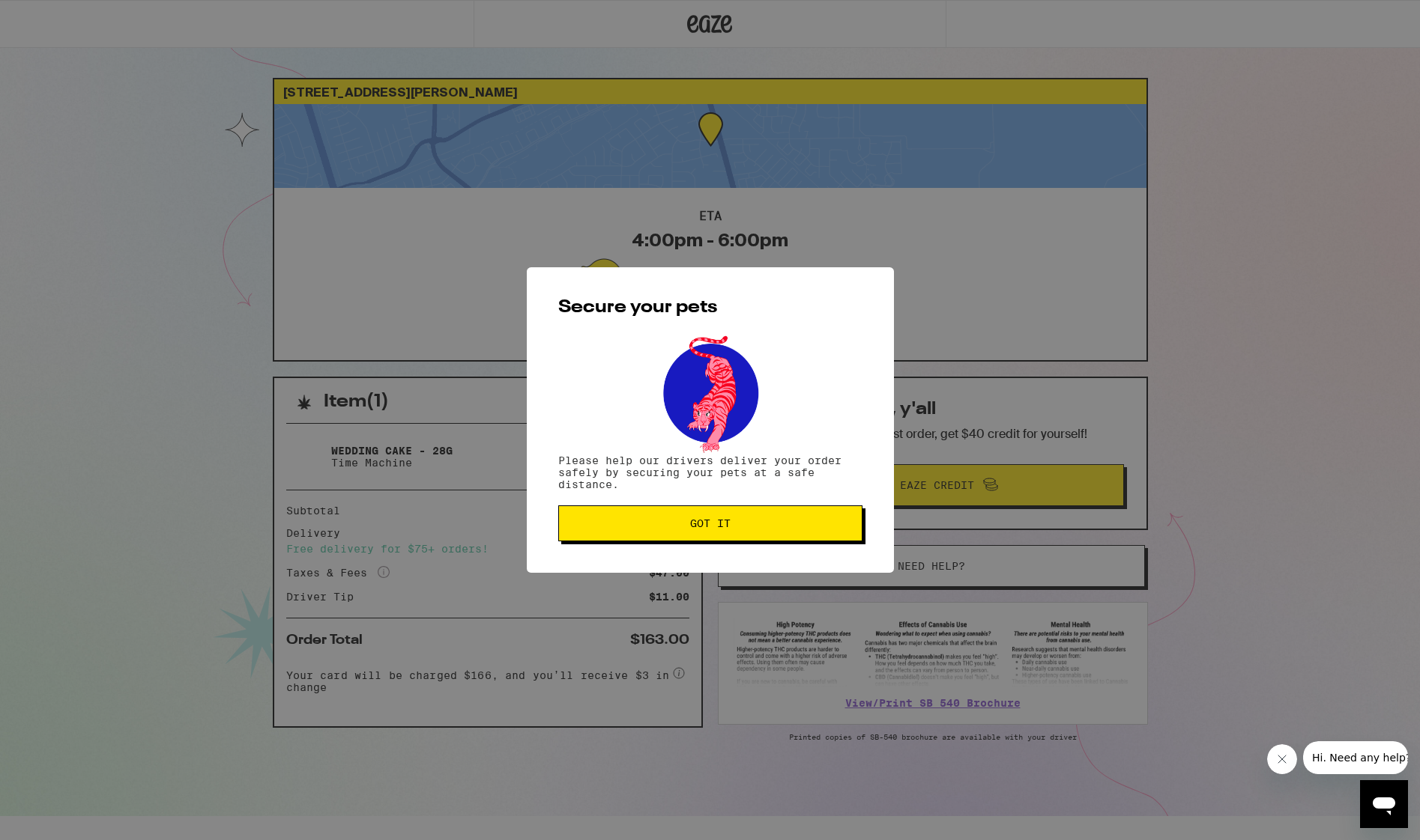
click at [707, 528] on span "Got it" at bounding box center [710, 523] width 41 height 11
